Goal: Navigation & Orientation: Find specific page/section

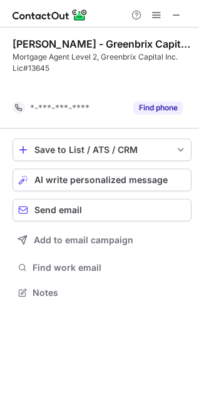
scroll to position [263, 199]
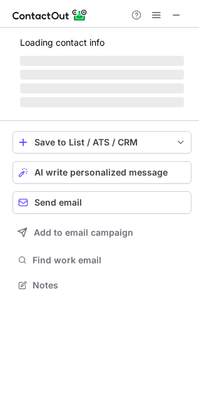
scroll to position [6, 6]
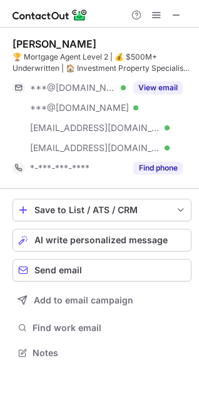
scroll to position [343, 199]
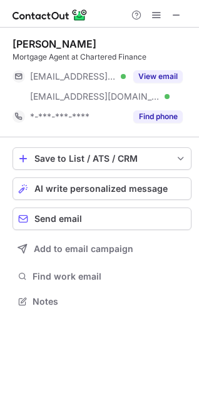
scroll to position [292, 199]
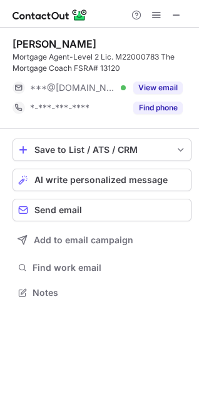
scroll to position [283, 199]
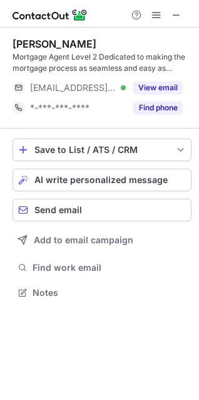
scroll to position [283, 199]
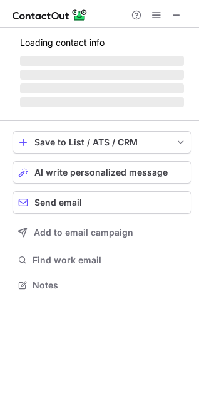
scroll to position [303, 199]
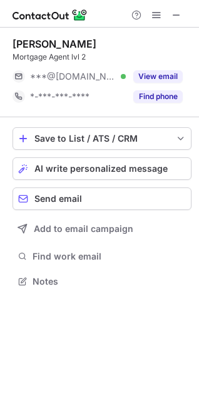
scroll to position [6, 6]
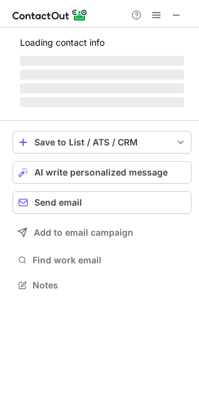
scroll to position [303, 199]
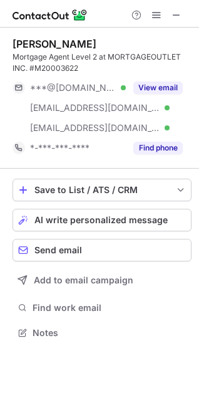
scroll to position [323, 199]
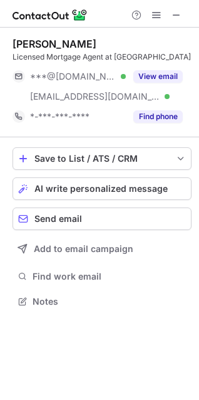
scroll to position [292, 199]
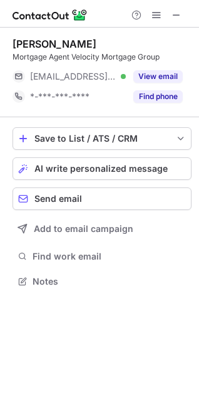
scroll to position [6, 6]
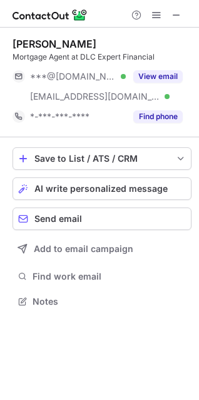
scroll to position [292, 199]
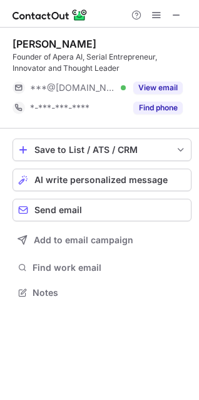
scroll to position [283, 199]
